Goal: Task Accomplishment & Management: Use online tool/utility

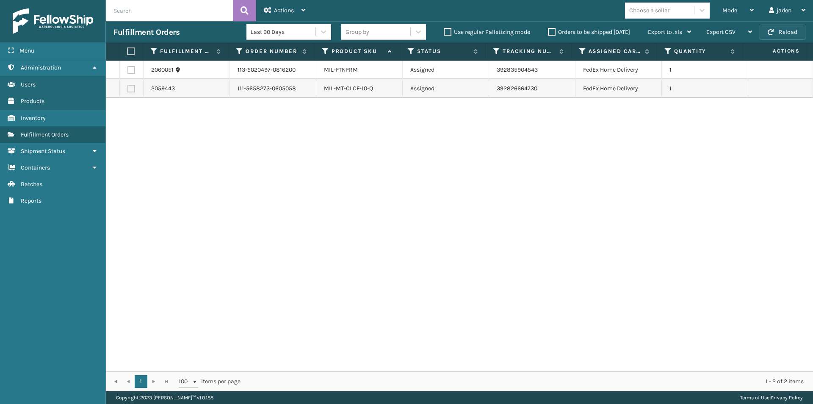
click at [789, 28] on button "Reload" at bounding box center [783, 32] width 46 height 15
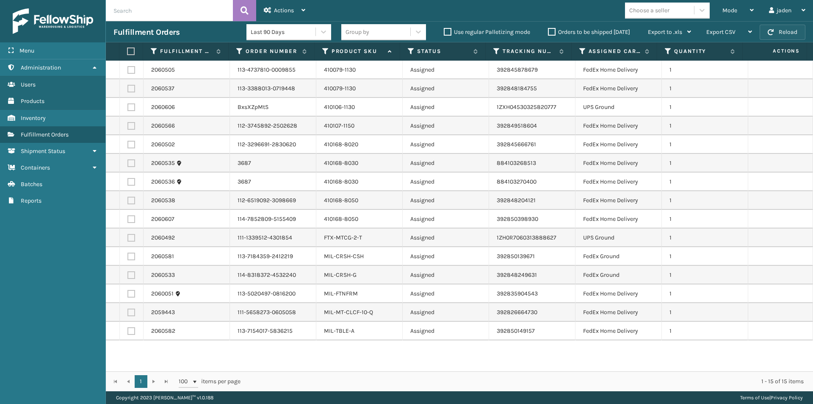
click at [769, 31] on span "button" at bounding box center [771, 32] width 6 height 6
click at [764, 30] on button "Reload" at bounding box center [783, 32] width 46 height 15
click at [131, 86] on label at bounding box center [131, 89] width 8 height 8
click at [128, 86] on input "checkbox" at bounding box center [127, 88] width 0 height 6
checkbox input "true"
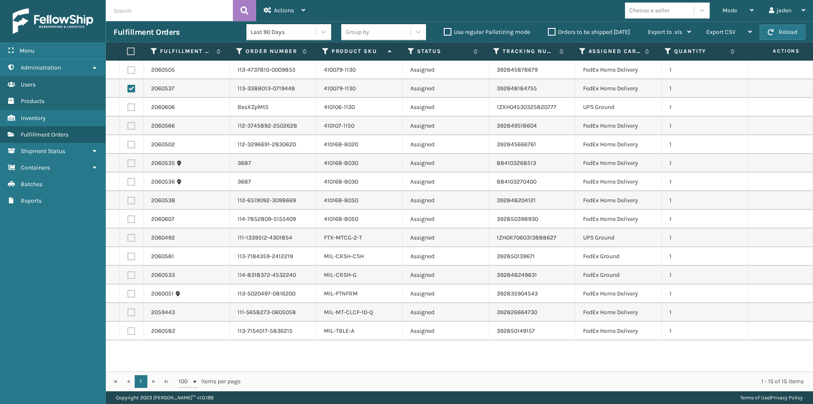
click at [129, 52] on label at bounding box center [130, 51] width 6 height 8
click at [127, 52] on input "checkbox" at bounding box center [127, 52] width 0 height 6
checkbox input "true"
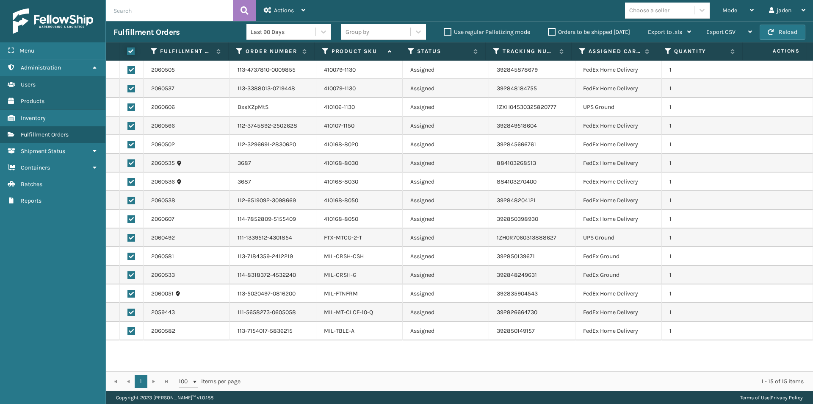
checkbox input "true"
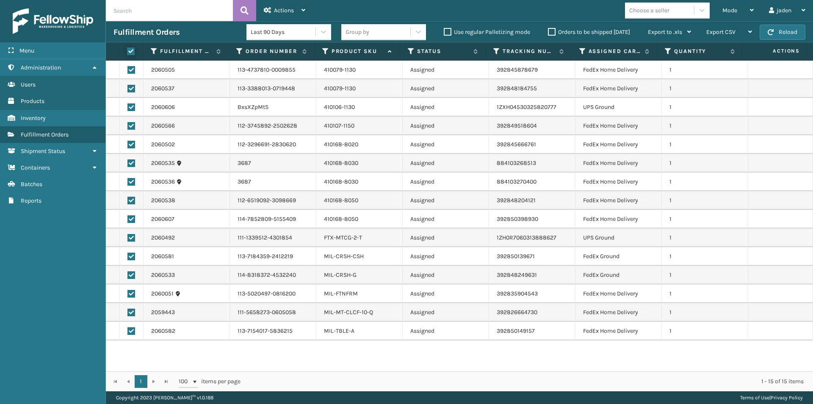
checkbox input "true"
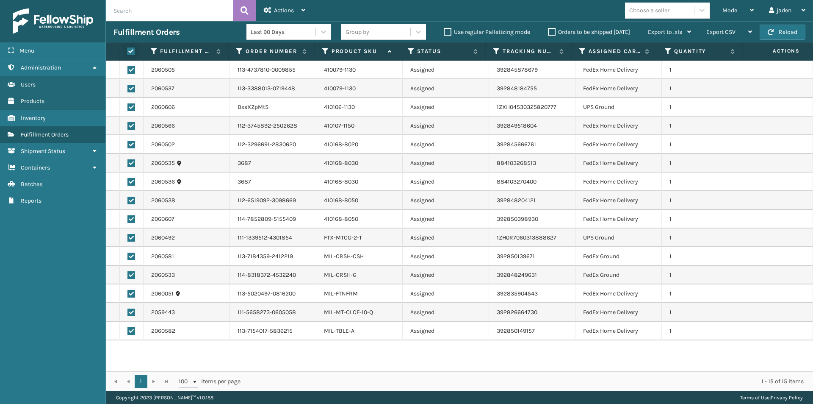
checkbox input "true"
click at [129, 52] on label at bounding box center [130, 51] width 6 height 8
click at [127, 52] on input "checkbox" at bounding box center [127, 52] width 0 height 6
checkbox input "false"
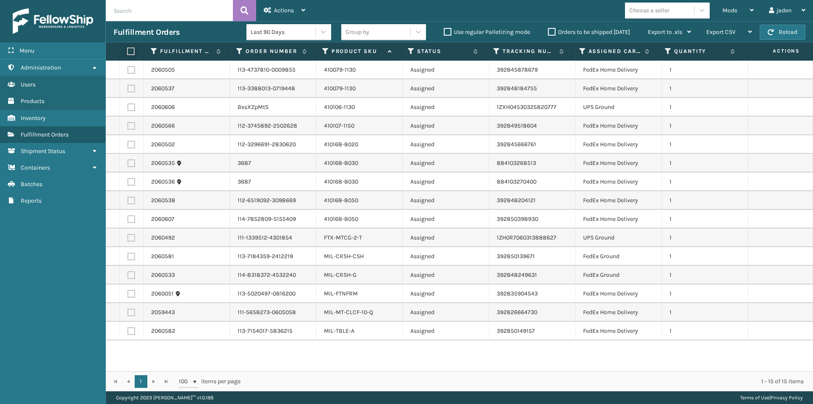
checkbox input "false"
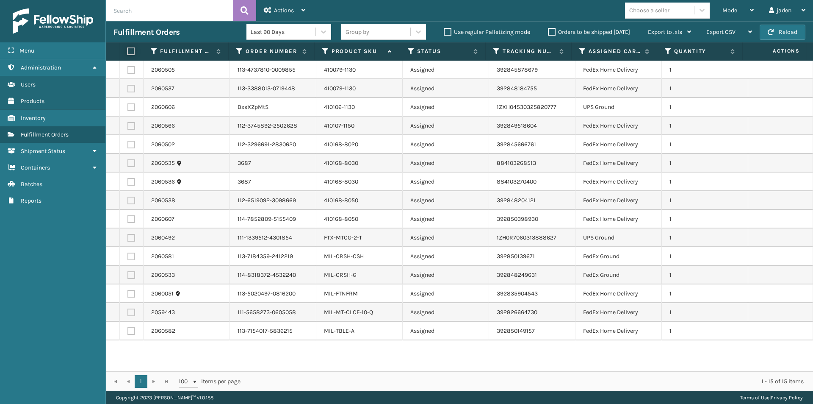
checkbox input "false"
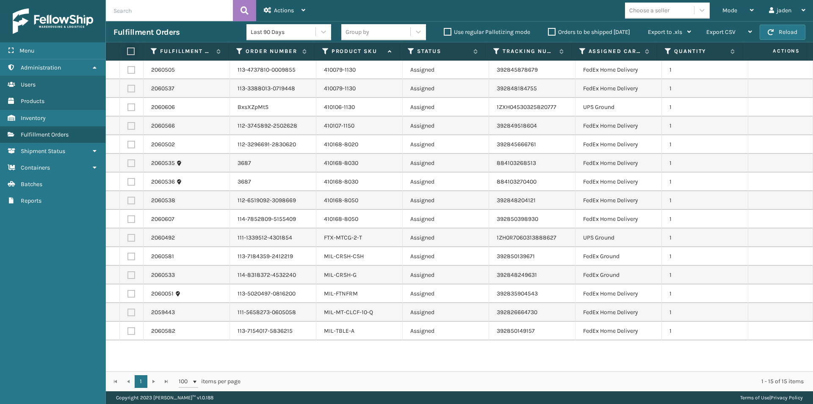
checkbox input "false"
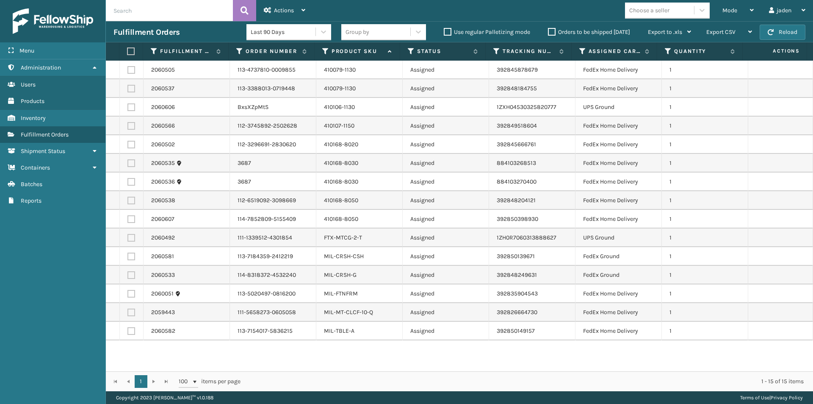
click at [130, 202] on label at bounding box center [131, 201] width 8 height 8
click at [128, 202] on input "checkbox" at bounding box center [127, 200] width 0 height 6
checkbox input "true"
click at [130, 216] on label at bounding box center [131, 219] width 8 height 8
click at [128, 216] on input "checkbox" at bounding box center [127, 218] width 0 height 6
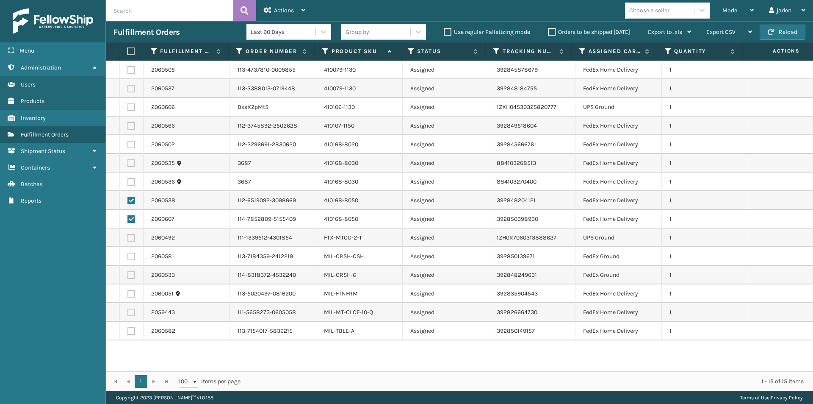
click at [130, 217] on label at bounding box center [131, 219] width 8 height 8
click at [128, 217] on input "checkbox" at bounding box center [127, 218] width 0 height 6
checkbox input "false"
click at [270, 11] on icon at bounding box center [268, 10] width 8 height 6
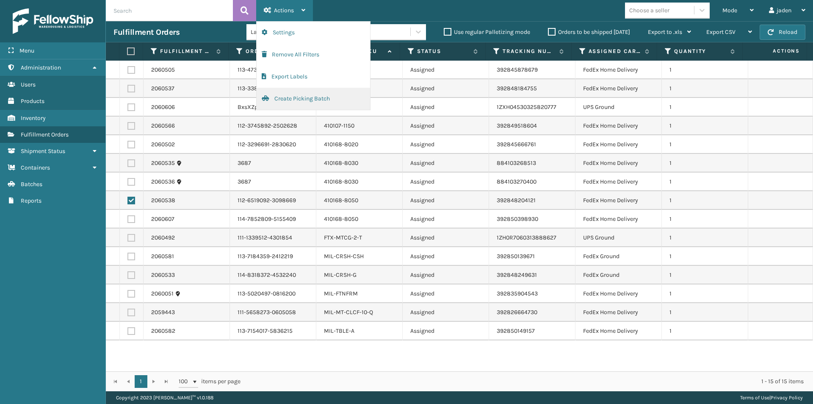
click at [293, 99] on button "Create Picking Batch" at bounding box center [313, 99] width 113 height 22
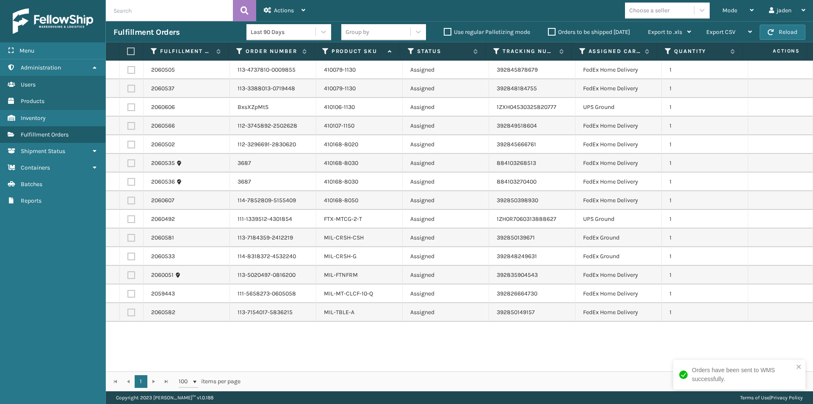
drag, startPoint x: 516, startPoint y: 344, endPoint x: 460, endPoint y: 310, distance: 65.4
click at [415, 353] on div "2060505 113-4737810-0009855 410079-1130 Assigned 392845878679 FedEx Home Delive…" at bounding box center [459, 216] width 707 height 310
click at [772, 35] on button "Reload" at bounding box center [783, 32] width 46 height 15
click at [734, 15] on div "Mode" at bounding box center [737, 10] width 31 height 21
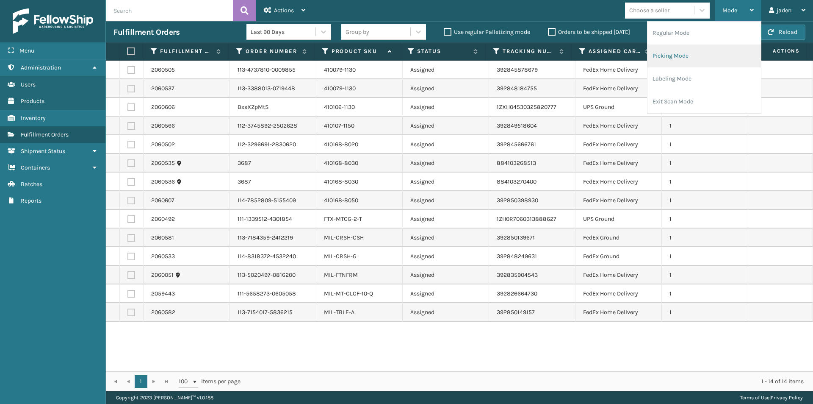
click at [681, 59] on li "Picking Mode" at bounding box center [704, 55] width 113 height 23
